Goal: Navigation & Orientation: Find specific page/section

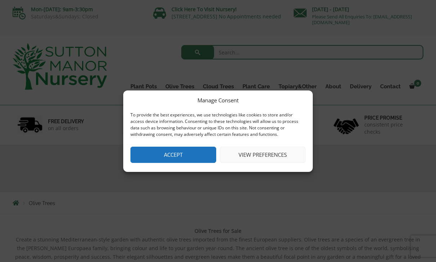
click at [182, 151] on button "Accept" at bounding box center [173, 155] width 86 height 16
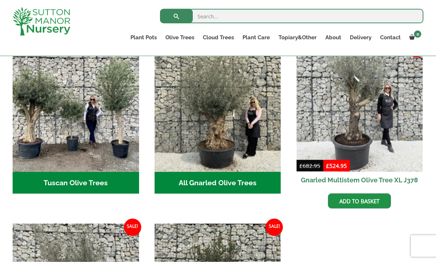
scroll to position [274, 0]
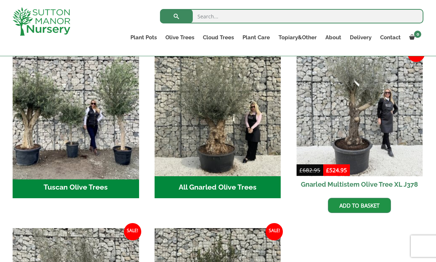
click at [43, 106] on img "Visit product category Tuscan Olive Trees" at bounding box center [75, 112] width 133 height 133
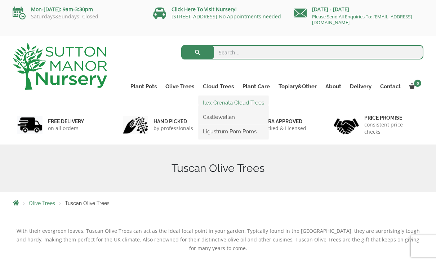
click at [220, 104] on link "Ilex Crenata Cloud Trees" at bounding box center [233, 102] width 70 height 11
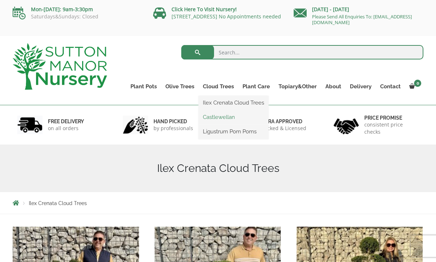
click at [215, 117] on link "Castlewellan" at bounding box center [233, 117] width 70 height 11
